Goal: Task Accomplishment & Management: Use online tool/utility

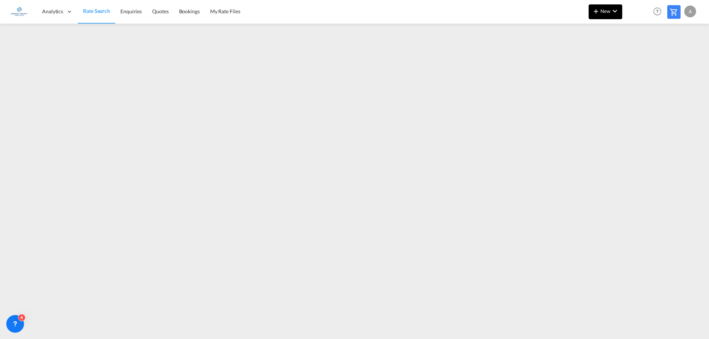
click at [596, 9] on md-icon "icon-plus 400-fg" at bounding box center [595, 11] width 9 height 9
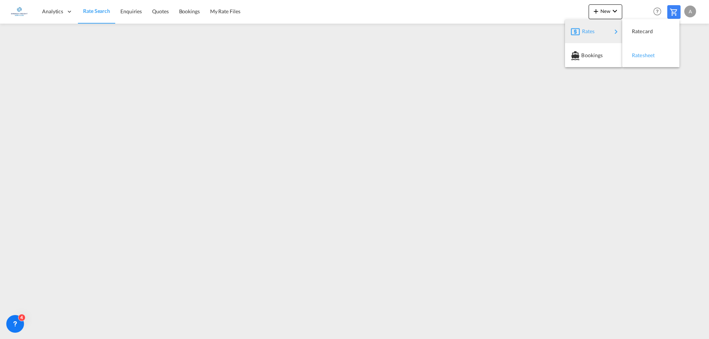
click at [644, 51] on div "Ratesheet" at bounding box center [645, 55] width 27 height 18
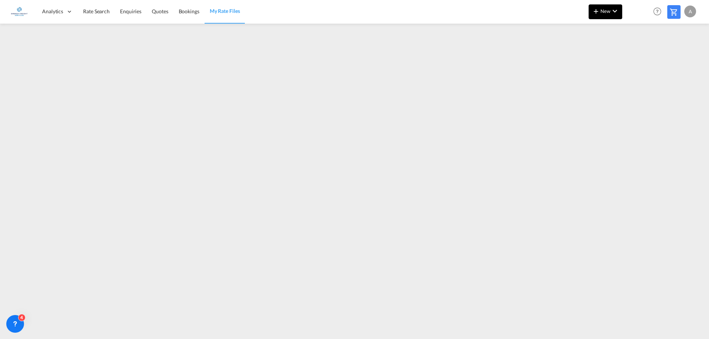
click at [600, 8] on md-icon "icon-plus 400-fg" at bounding box center [595, 11] width 9 height 9
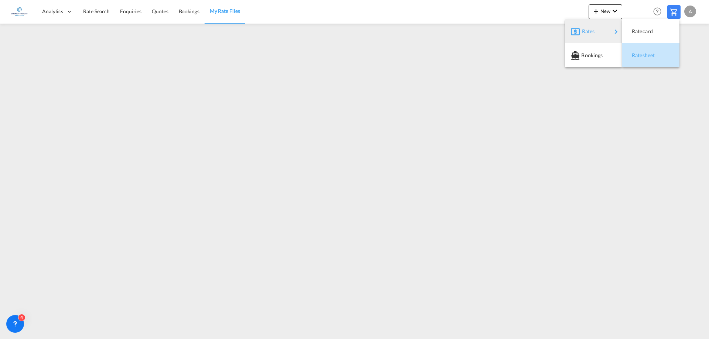
click at [640, 53] on span "Ratesheet" at bounding box center [636, 55] width 8 height 15
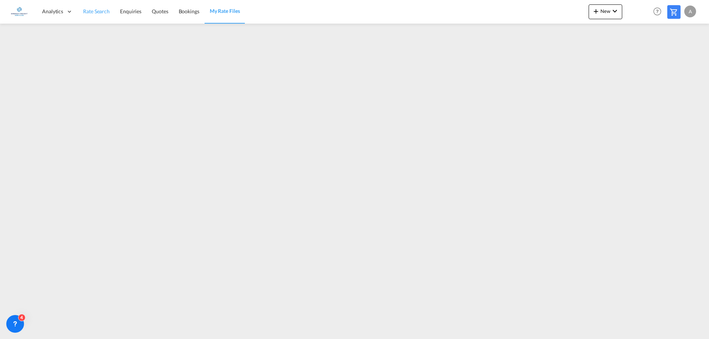
click at [97, 9] on span "Rate Search" at bounding box center [96, 11] width 27 height 6
